Goal: Task Accomplishment & Management: Manage account settings

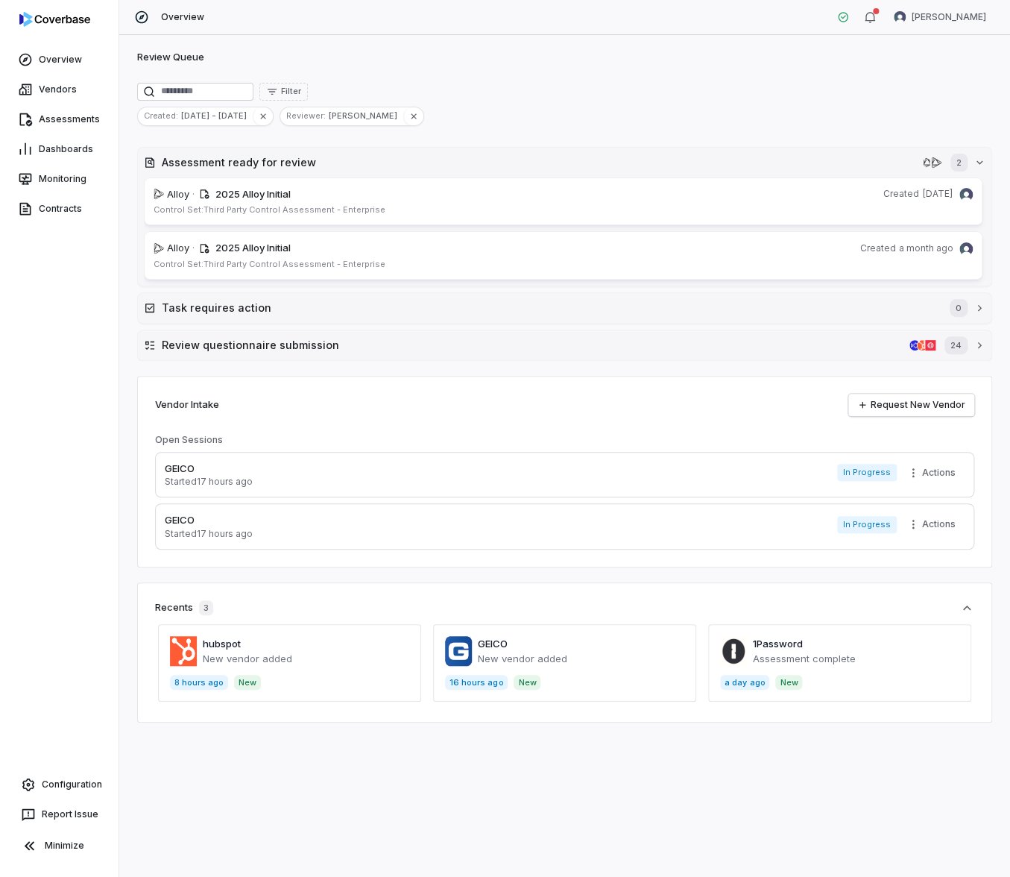
click at [65, 133] on div "Assessments" at bounding box center [59, 119] width 119 height 30
click at [62, 124] on link "Assessments" at bounding box center [59, 119] width 113 height 27
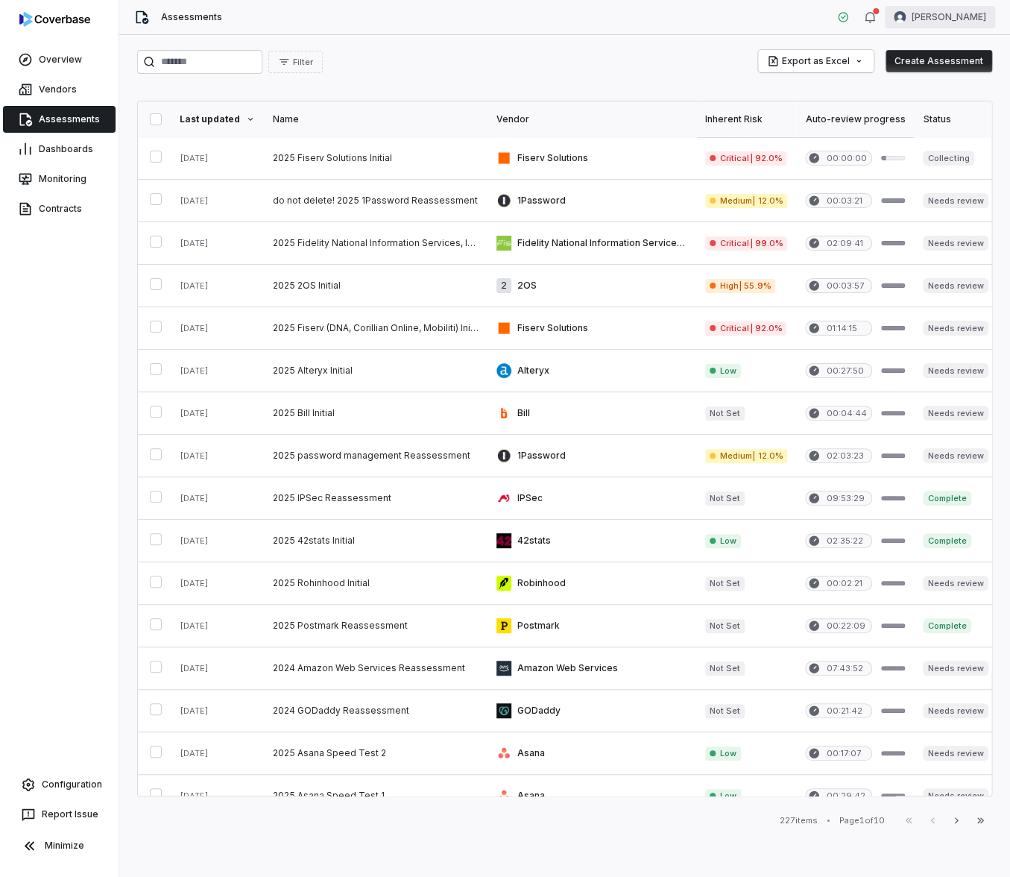
click at [960, 22] on html "Overview Vendors Assessments Dashboards Monitoring Contracts Configuration Repo…" at bounding box center [505, 438] width 1010 height 877
click at [913, 140] on div "Log out" at bounding box center [932, 137] width 114 height 24
